Goal: Task Accomplishment & Management: Complete application form

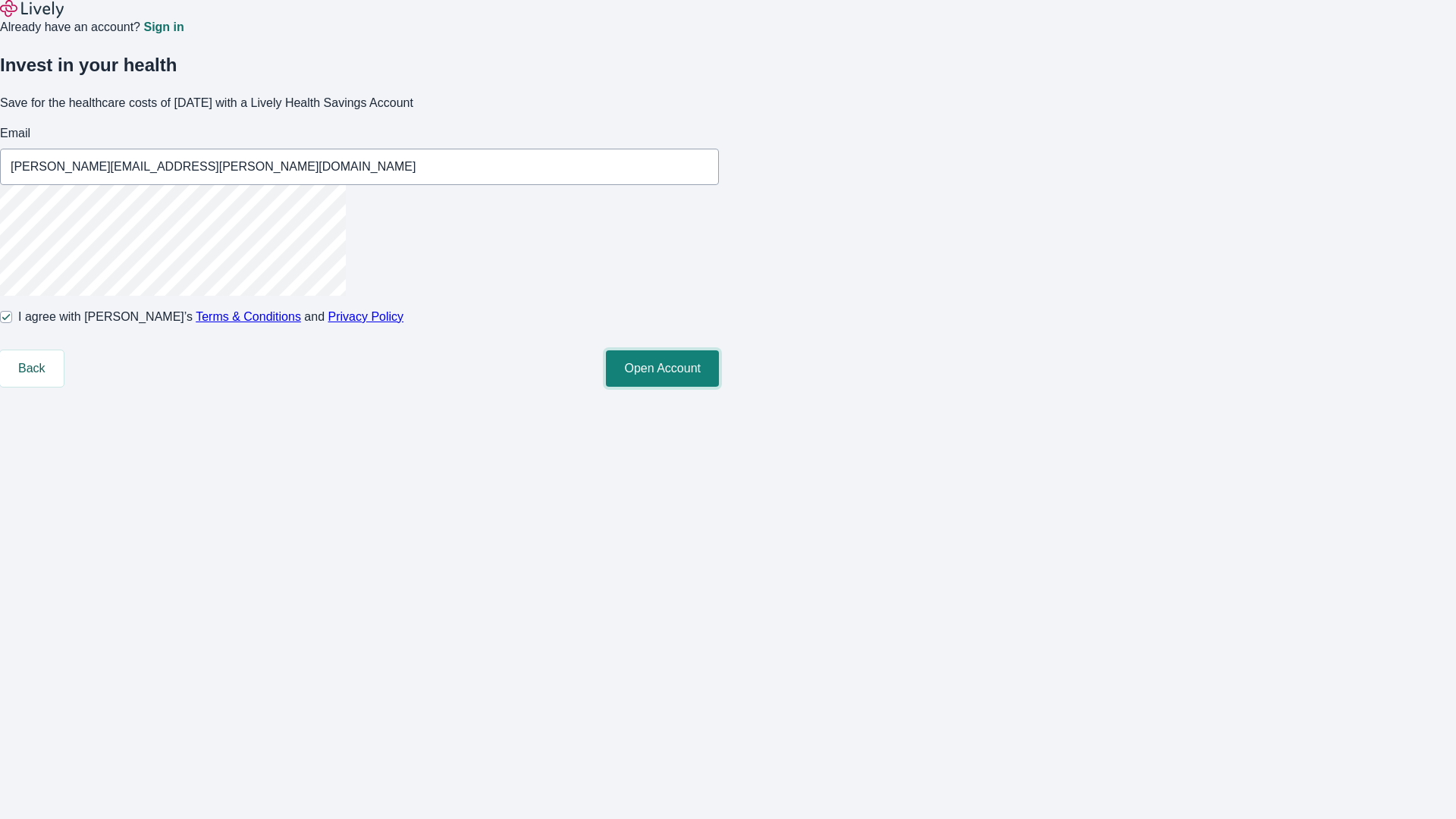
click at [719, 387] on button "Open Account" at bounding box center [662, 369] width 113 height 37
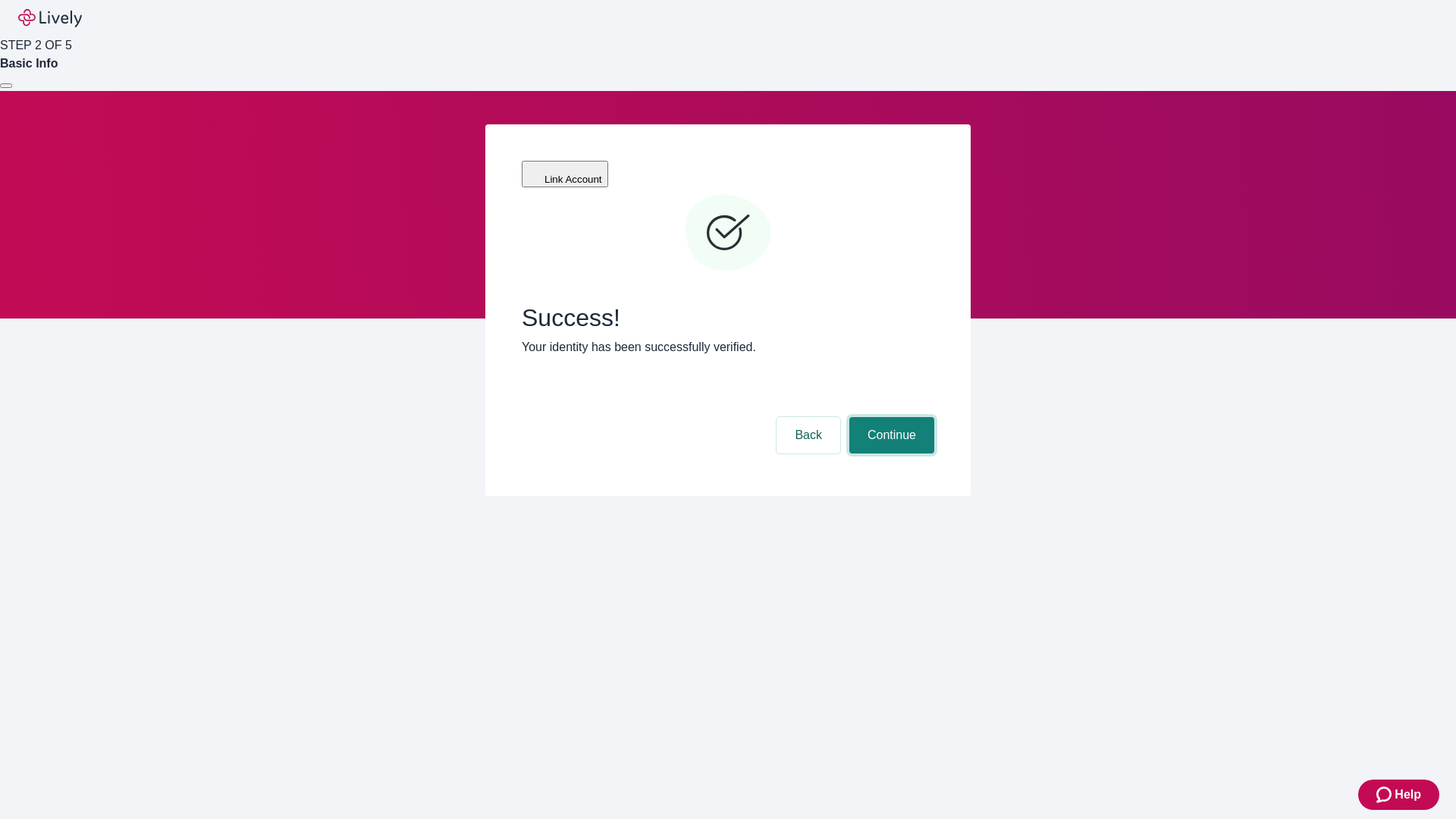
click at [890, 417] on button "Continue" at bounding box center [892, 435] width 85 height 37
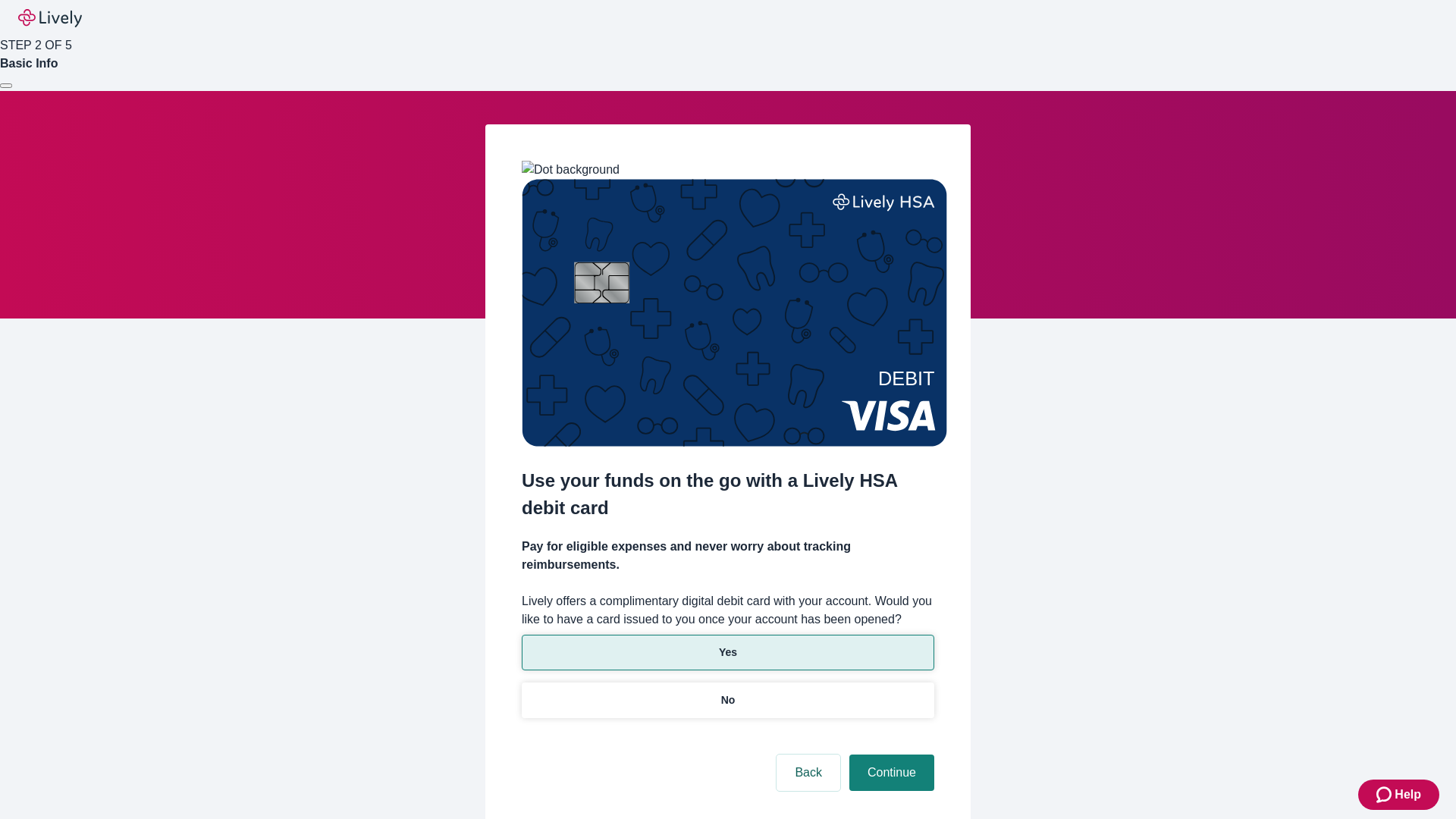
click at [728, 645] on p "Yes" at bounding box center [728, 652] width 18 height 16
click at [890, 755] on button "Continue" at bounding box center [892, 773] width 85 height 37
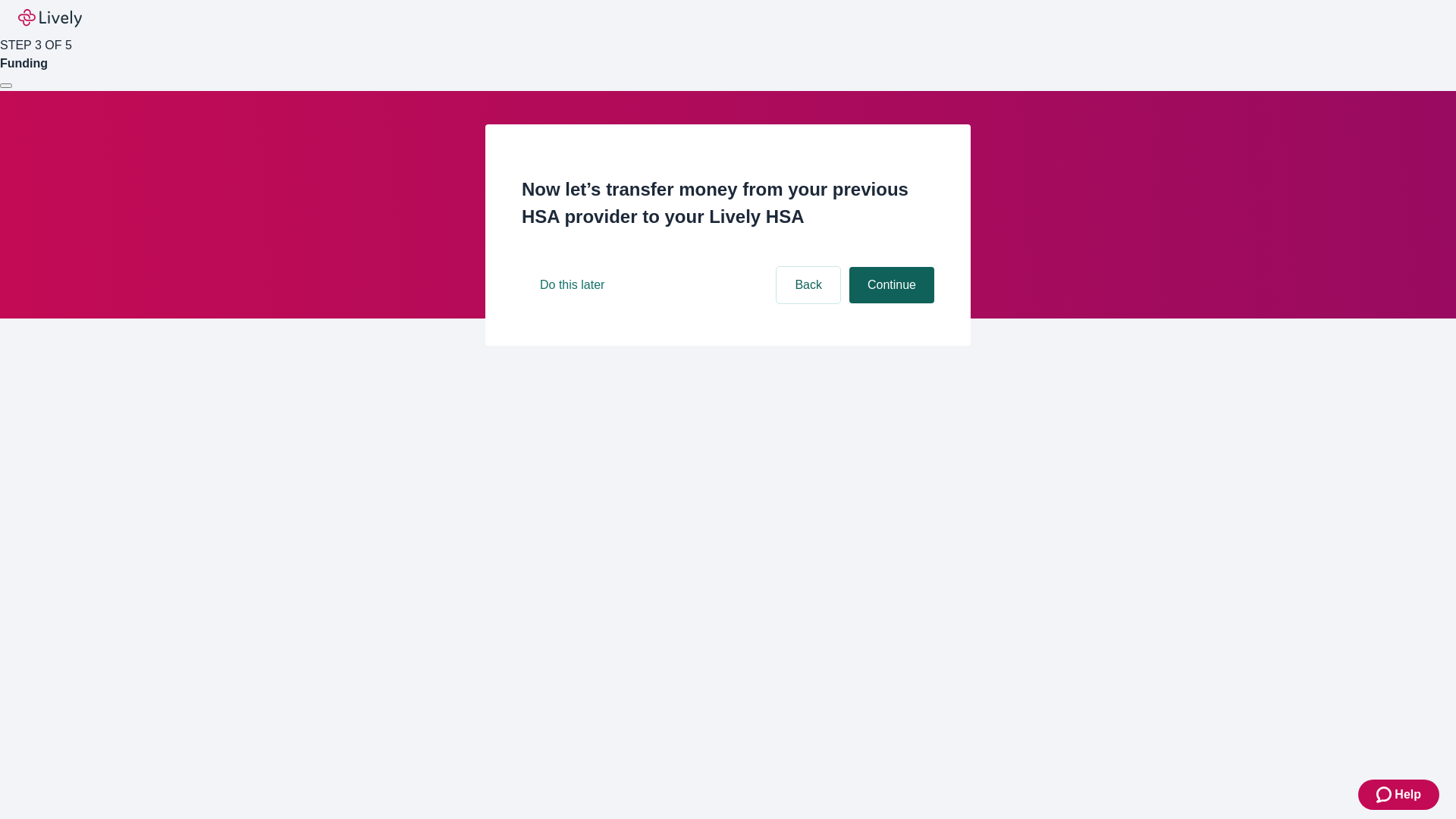
click at [890, 303] on button "Continue" at bounding box center [892, 286] width 85 height 37
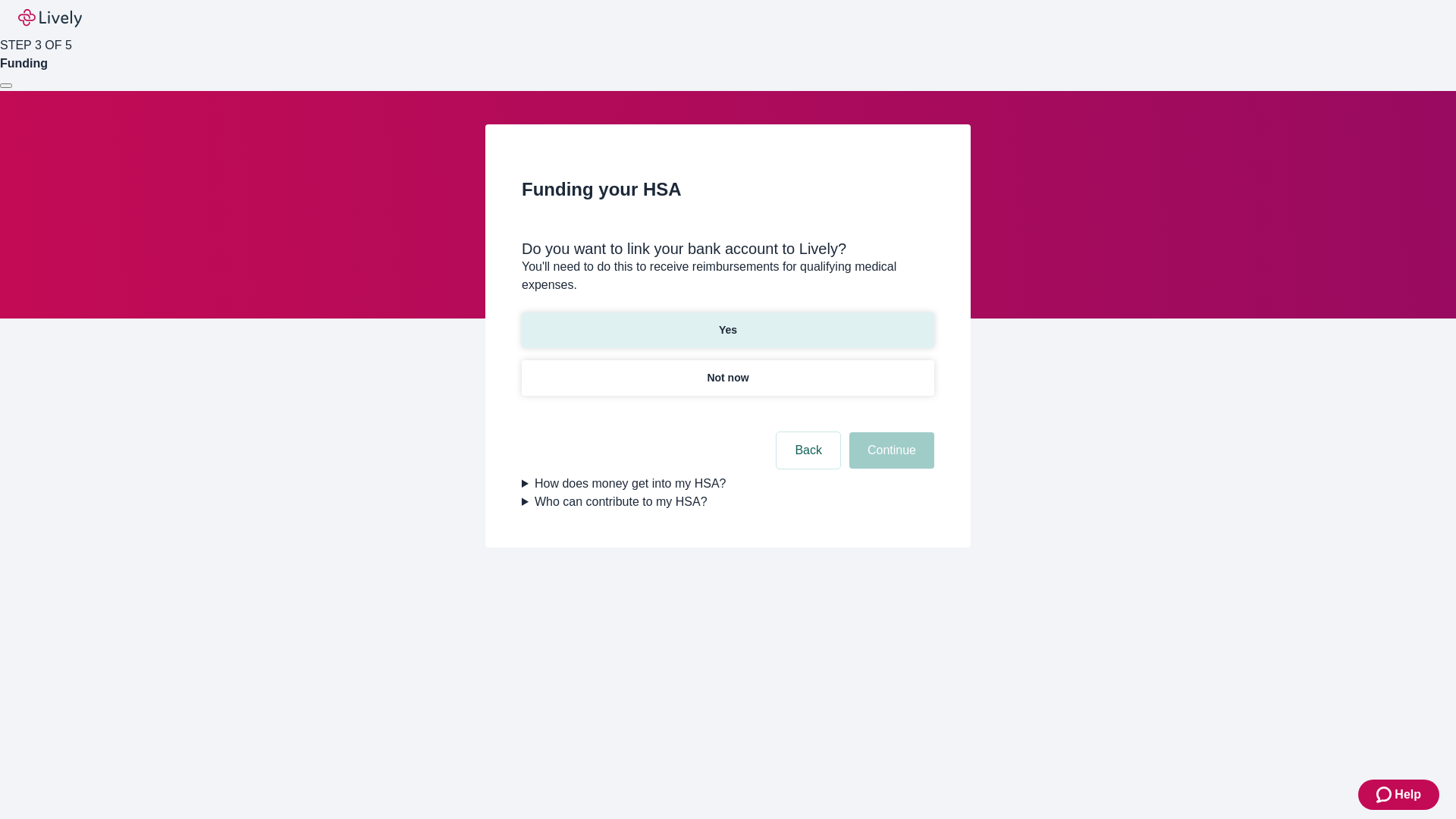
click at [728, 322] on p "Yes" at bounding box center [728, 330] width 18 height 16
click at [890, 432] on button "Continue" at bounding box center [892, 451] width 85 height 37
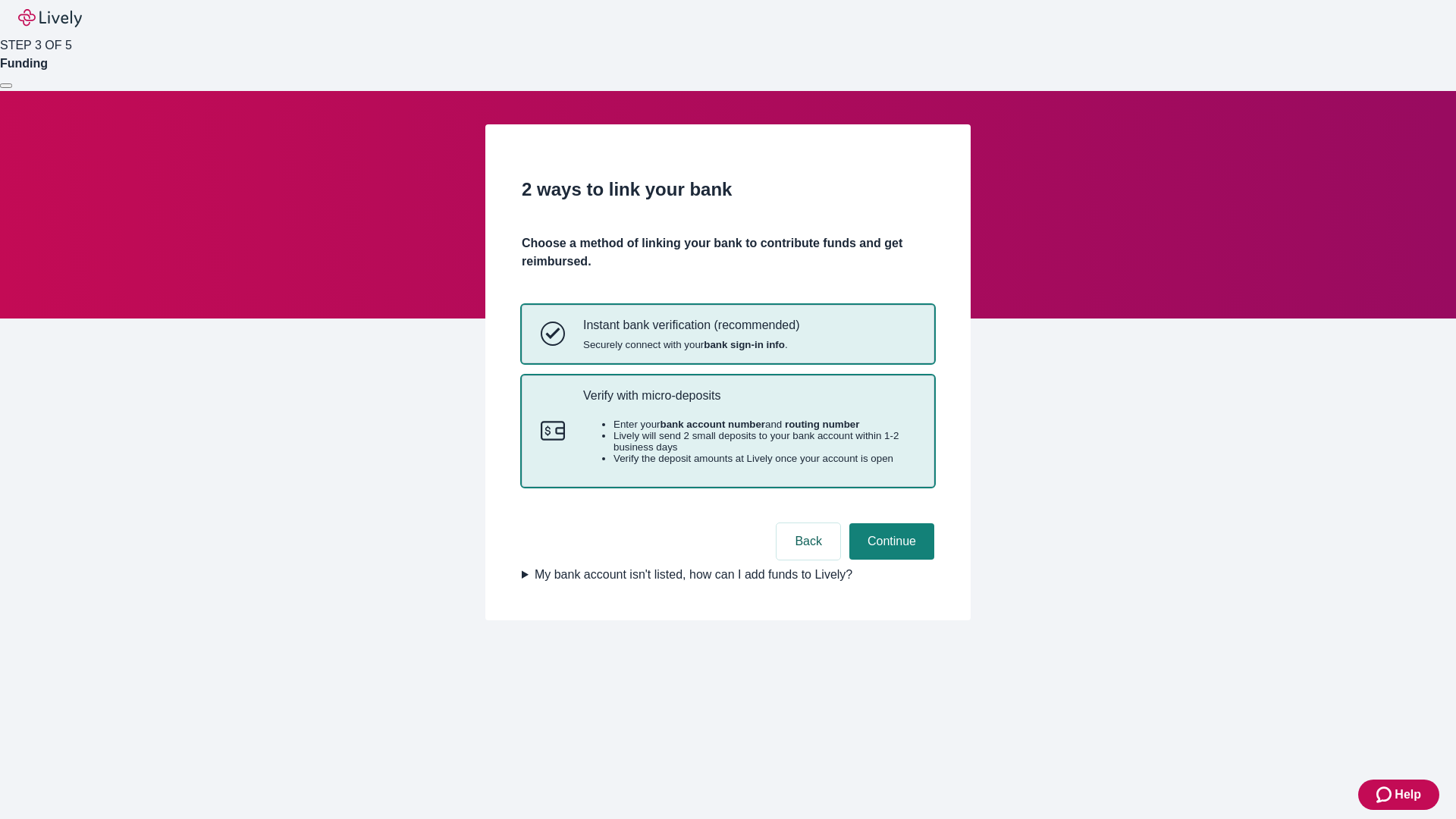
click at [748, 402] on p "Verify with micro-deposits" at bounding box center [749, 395] width 332 height 14
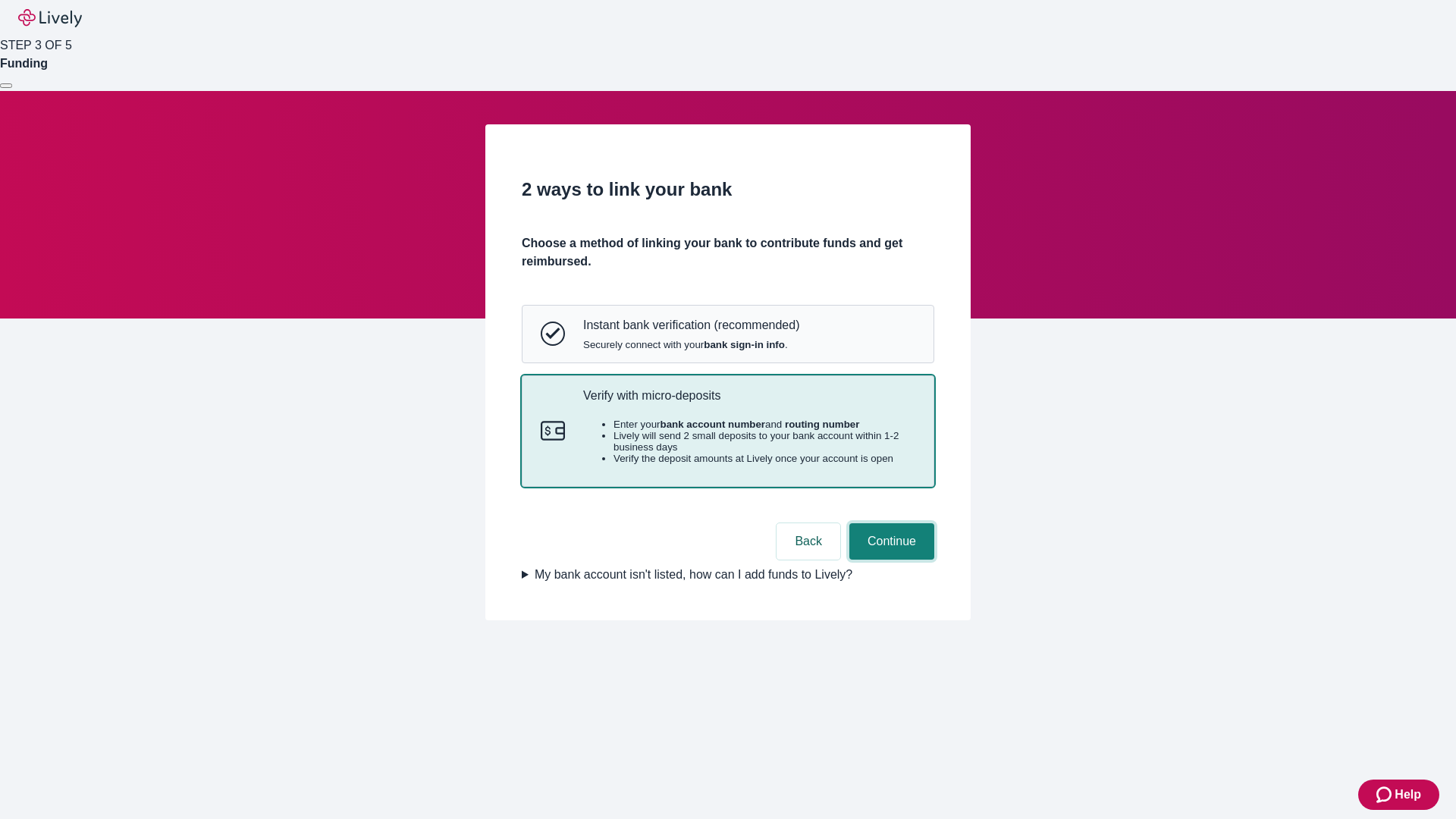
click at [890, 559] on button "Continue" at bounding box center [892, 542] width 85 height 37
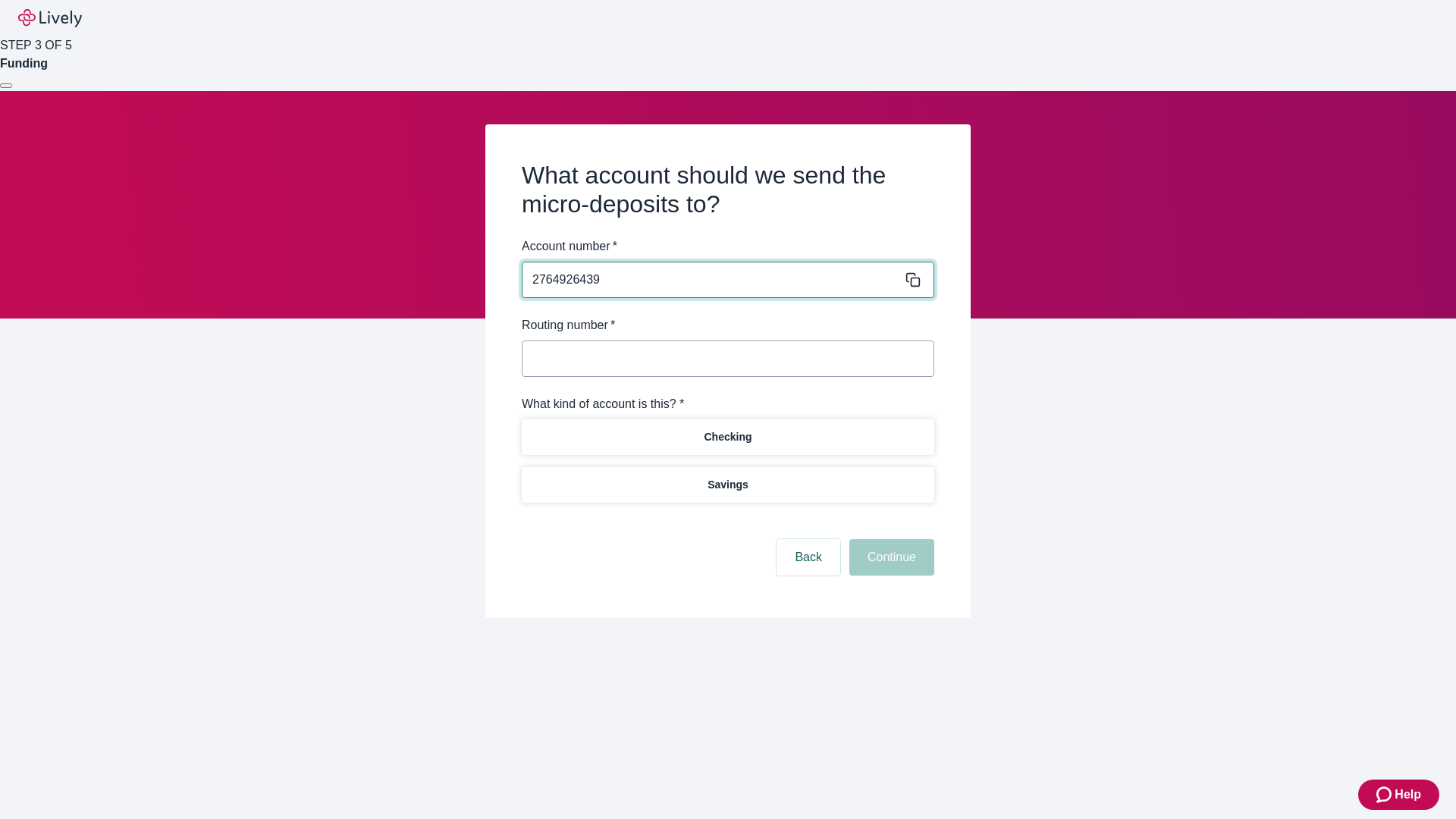
type input "2764926439"
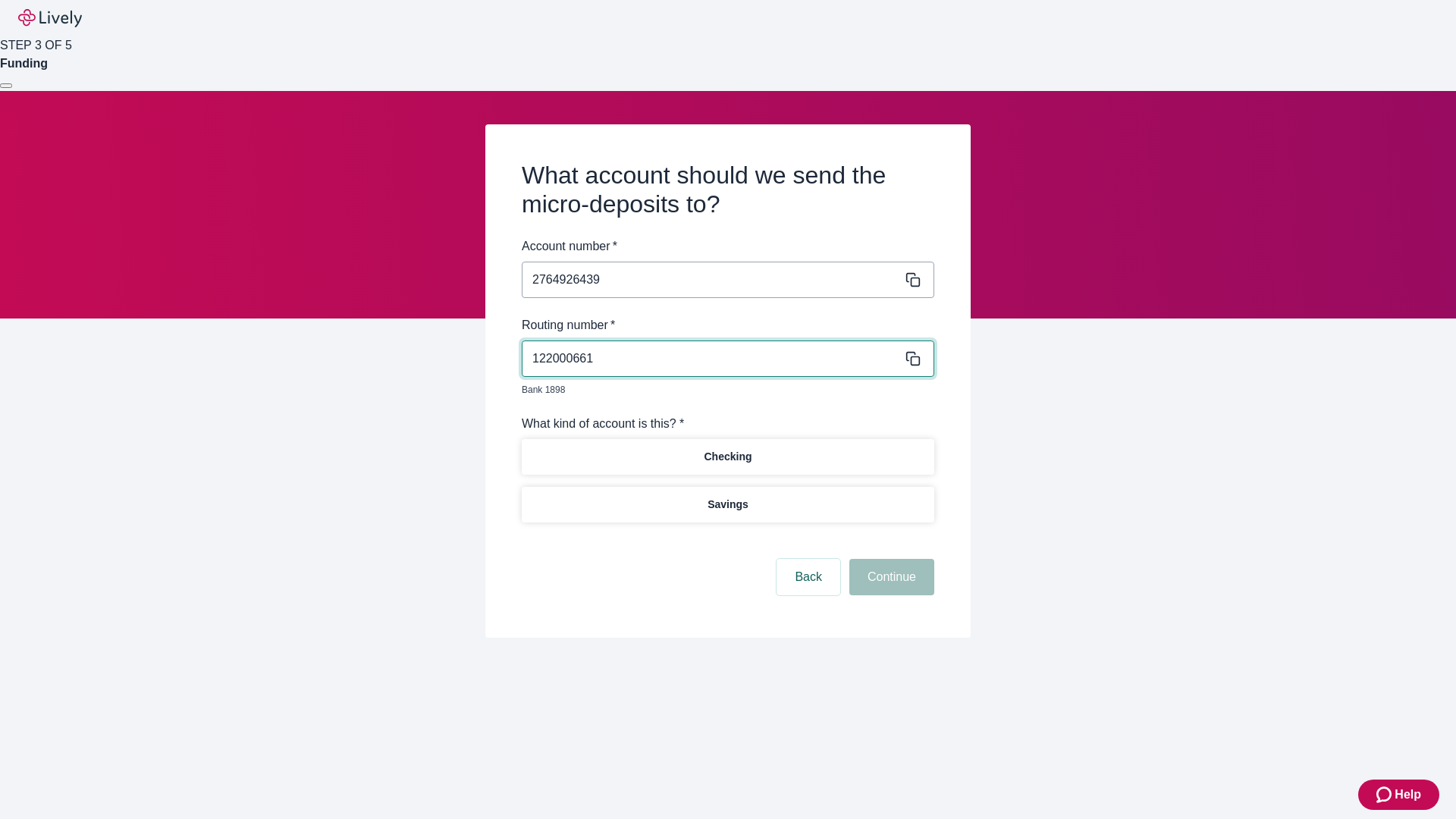
type input "122000661"
click at [728, 449] on p "Checking" at bounding box center [728, 457] width 48 height 16
click at [890, 559] on button "Continue" at bounding box center [892, 577] width 85 height 37
